Goal: Task Accomplishment & Management: Manage account settings

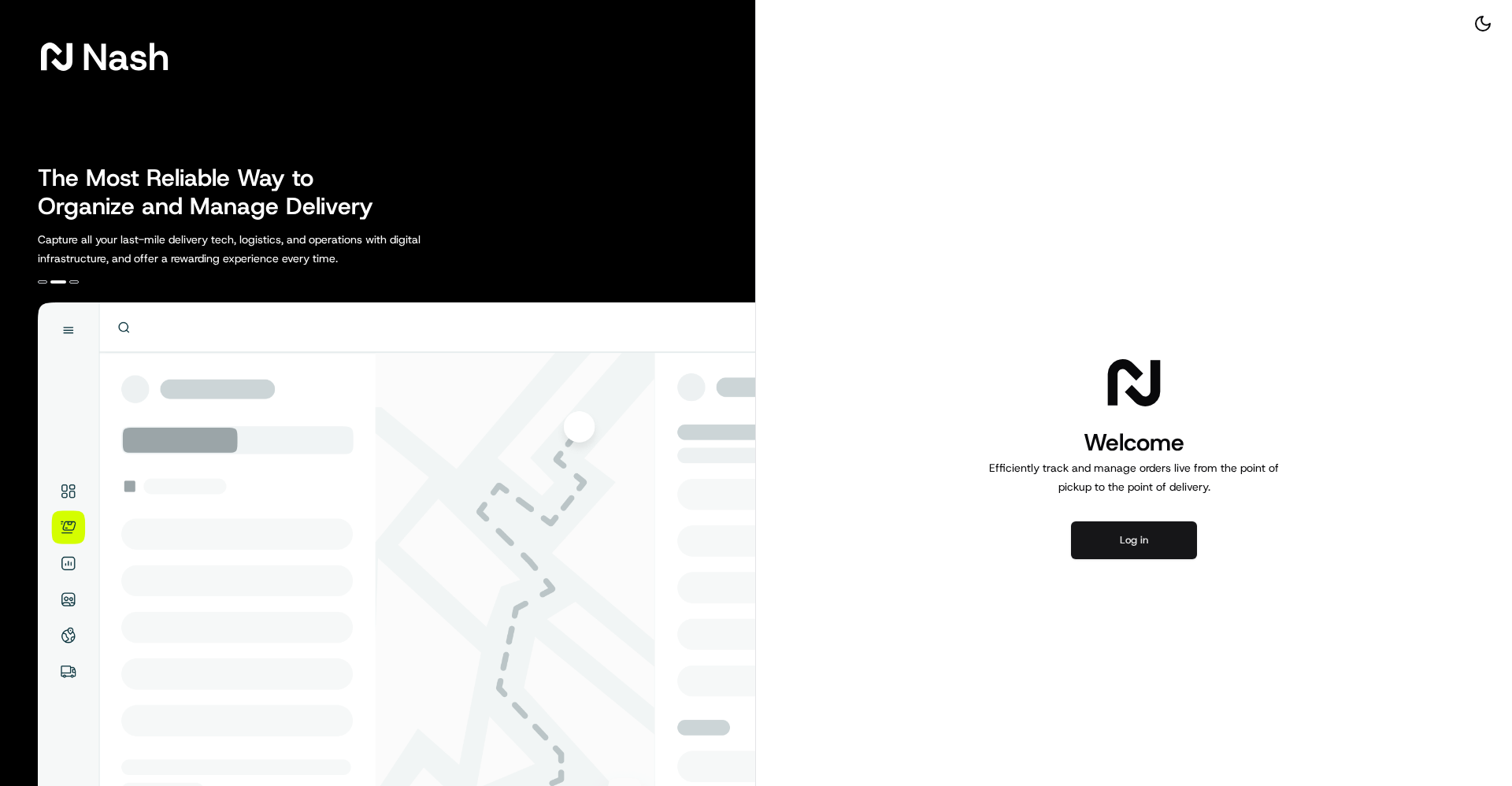
click at [1130, 535] on button "Log in" at bounding box center [1134, 539] width 126 height 37
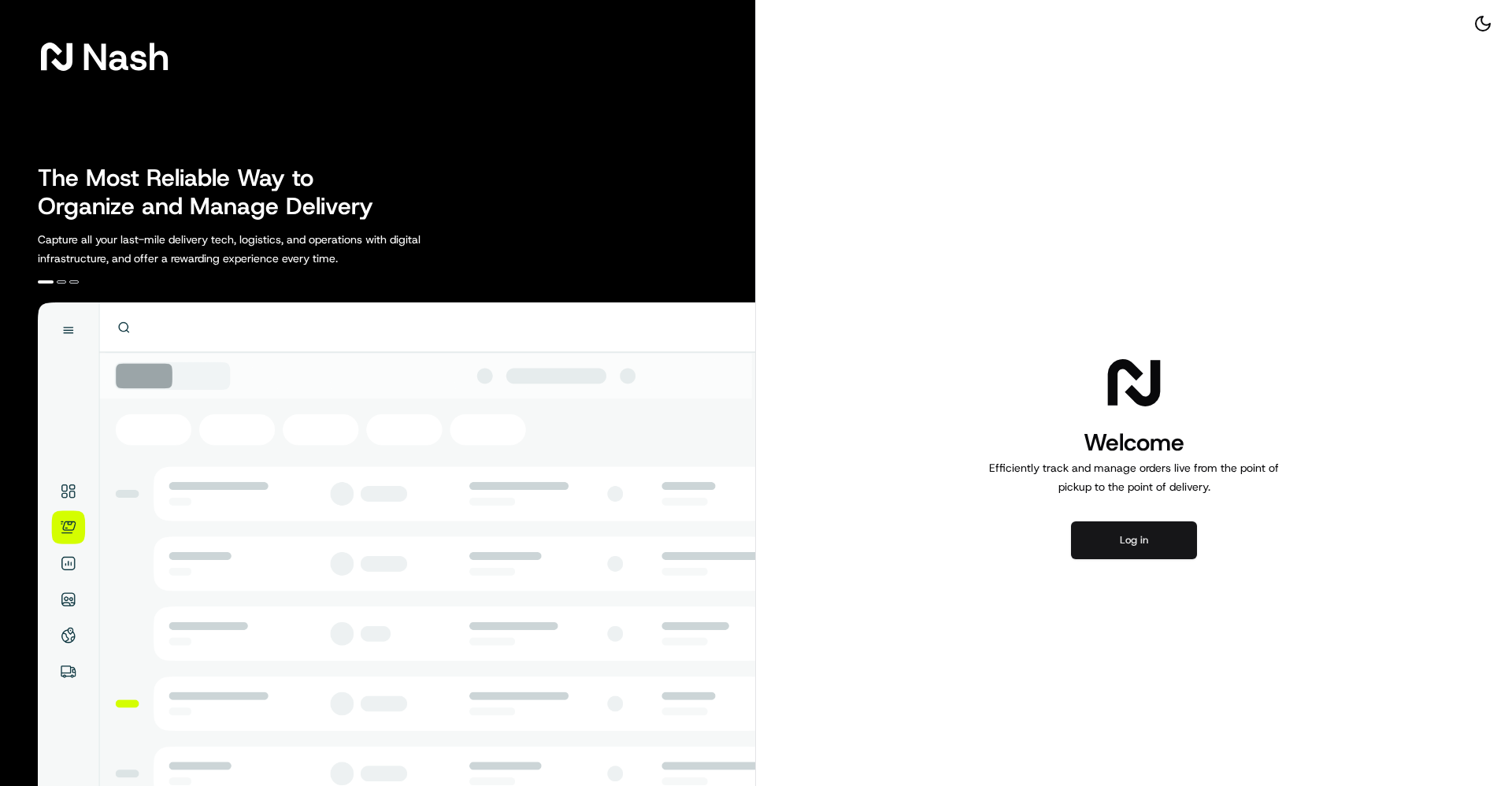
click at [1130, 536] on button "Log in" at bounding box center [1134, 539] width 126 height 37
click at [1159, 542] on button "Log in" at bounding box center [1134, 539] width 126 height 37
